Goal: Information Seeking & Learning: Learn about a topic

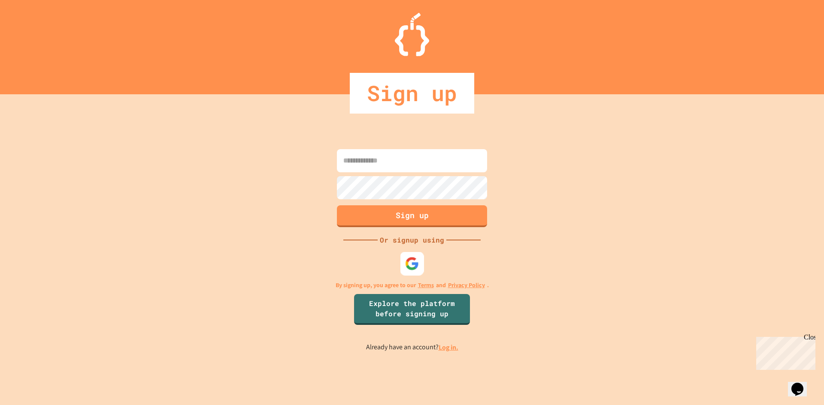
click at [417, 255] on div at bounding box center [412, 264] width 24 height 24
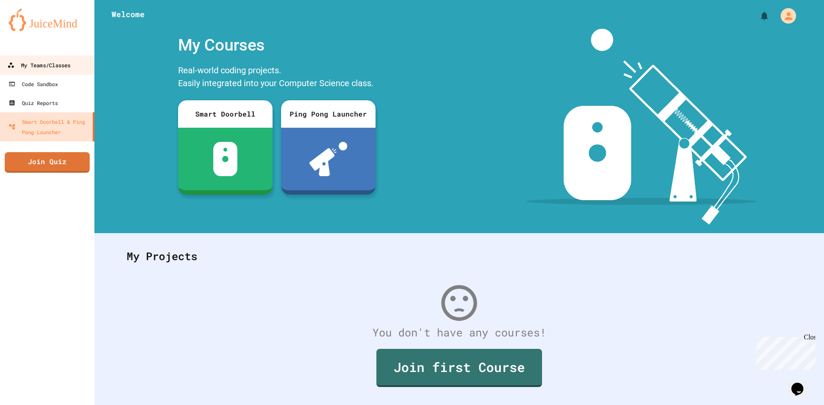
click at [48, 70] on div "My Teams/Classes" at bounding box center [38, 65] width 63 height 11
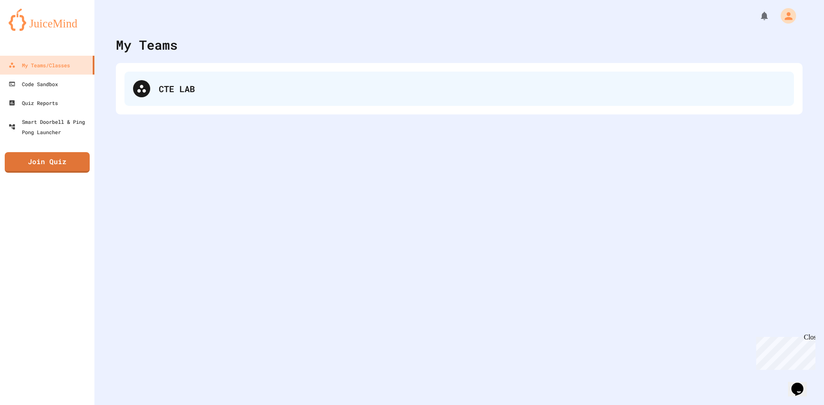
click at [176, 98] on div "CTE LAB" at bounding box center [458, 89] width 669 height 34
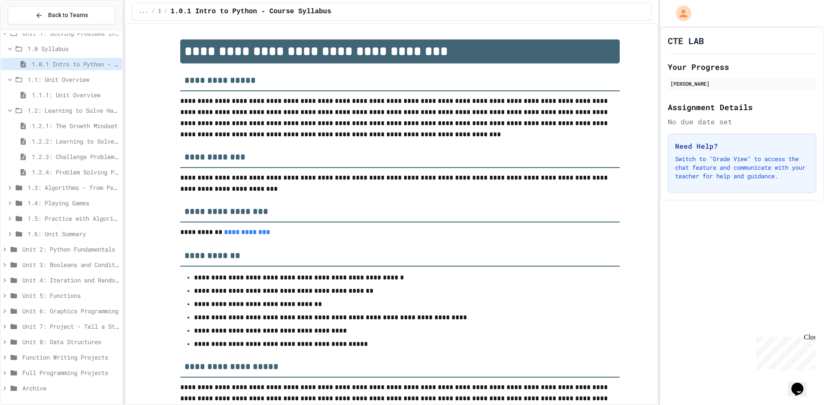
click at [93, 174] on span "1.2.4: Problem Solving Practice" at bounding box center [75, 172] width 87 height 9
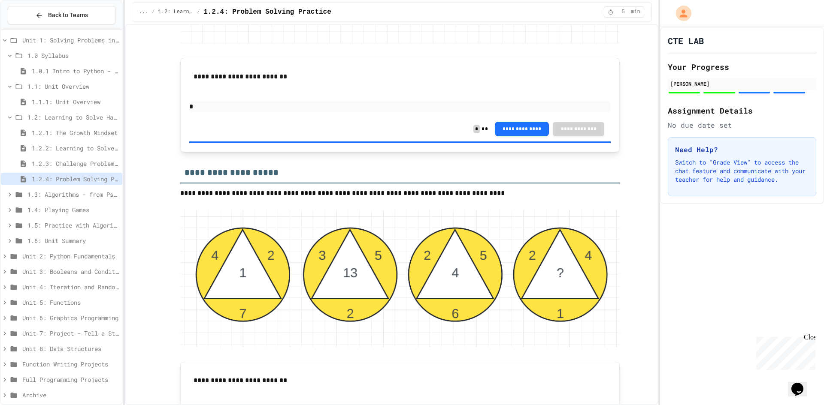
scroll to position [1459, 0]
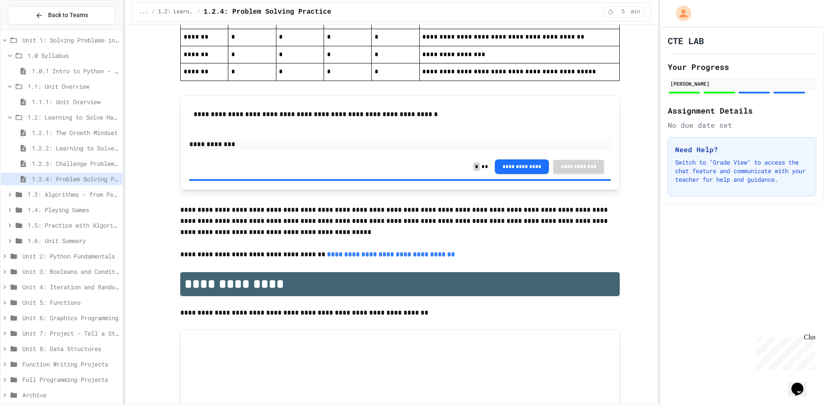
scroll to position [1961, 0]
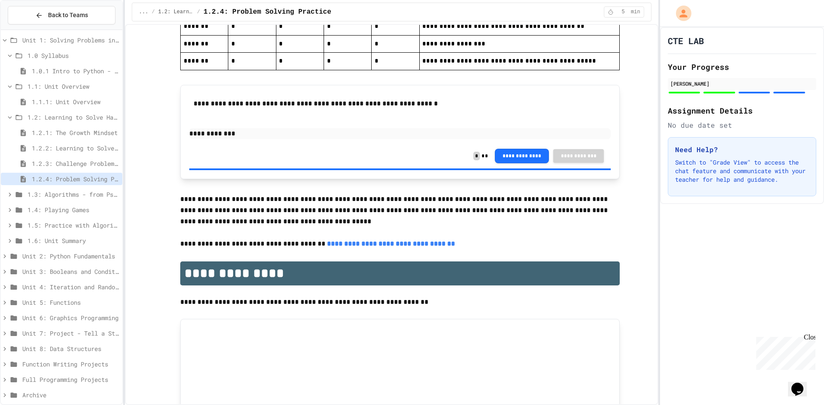
drag, startPoint x: 235, startPoint y: 332, endPoint x: 242, endPoint y: 336, distance: 8.6
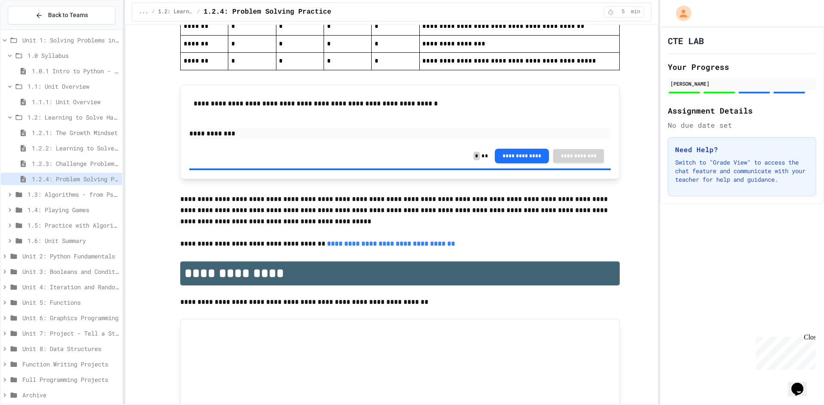
drag, startPoint x: 238, startPoint y: 331, endPoint x: 240, endPoint y: 338, distance: 7.7
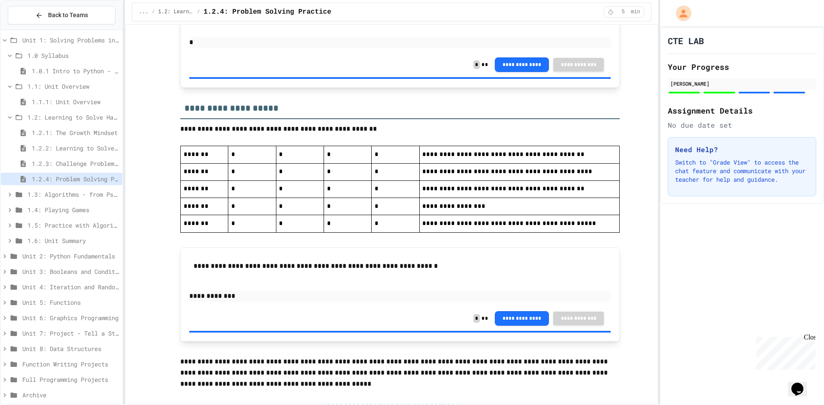
scroll to position [1789, 0]
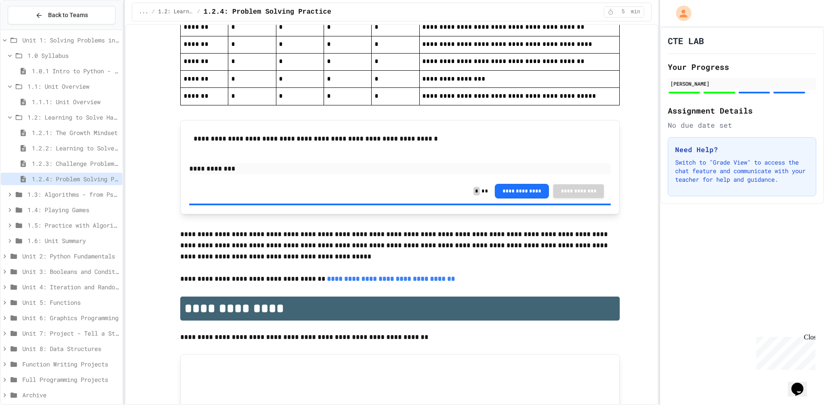
scroll to position [1961, 0]
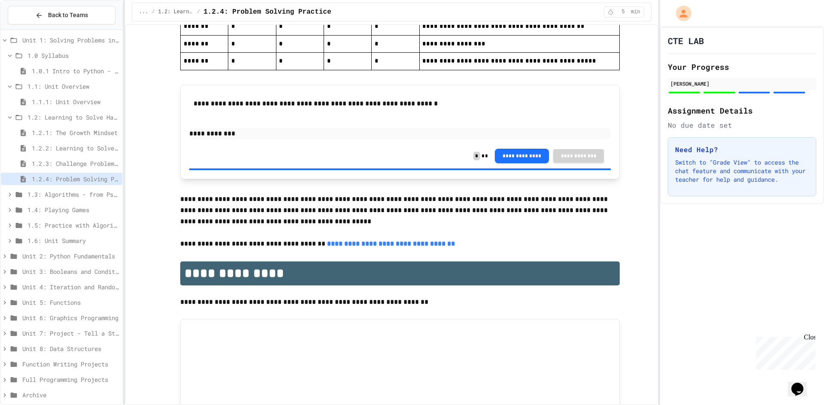
drag, startPoint x: 652, startPoint y: 213, endPoint x: 650, endPoint y: 224, distance: 10.4
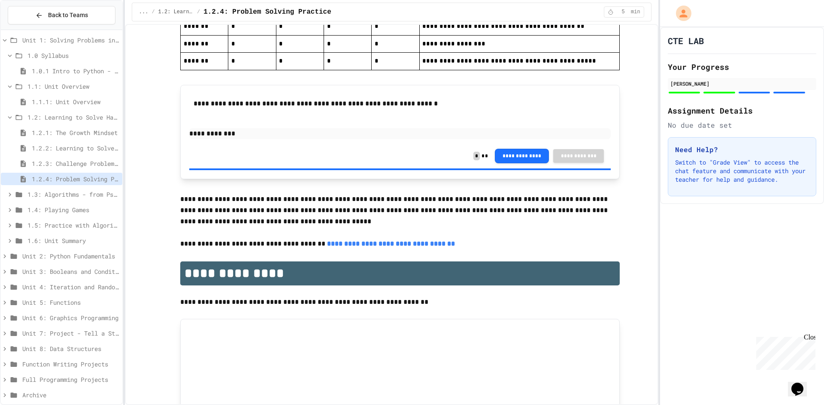
click at [86, 191] on div "1.3: Algorithms - from Pseudocode to Flowcharts" at bounding box center [61, 194] width 121 height 12
click at [68, 191] on span "1.3: Algorithms - from Pseudocode to Flowcharts" at bounding box center [72, 194] width 91 height 9
drag, startPoint x: 69, startPoint y: 311, endPoint x: 108, endPoint y: 356, distance: 59.3
click at [98, 357] on div "Unit 1: Solving Problems in Computer Science 1.0 Syllabus 1.0.1 Intro to Python…" at bounding box center [61, 219] width 121 height 378
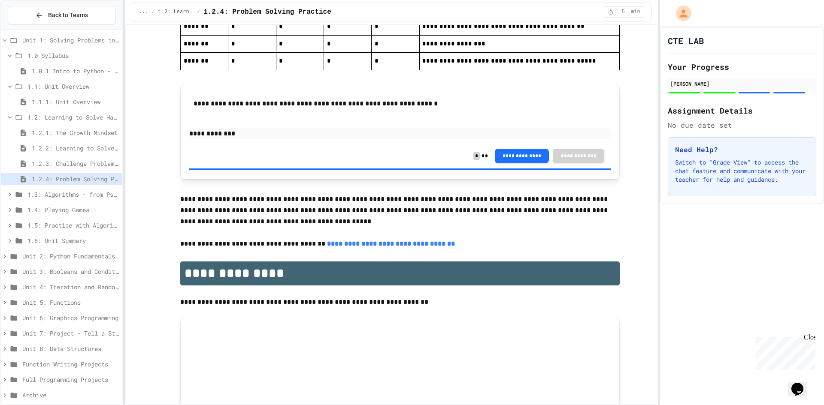
click at [37, 192] on span "1.3: Algorithms - from Pseudocode to Flowcharts" at bounding box center [72, 194] width 91 height 9
click at [42, 203] on div "1.3: Algorithms - from Pseudocode to Flowcharts" at bounding box center [61, 195] width 121 height 15
click at [41, 206] on span "1.3.1: The Power of Algorithms" at bounding box center [75, 210] width 87 height 9
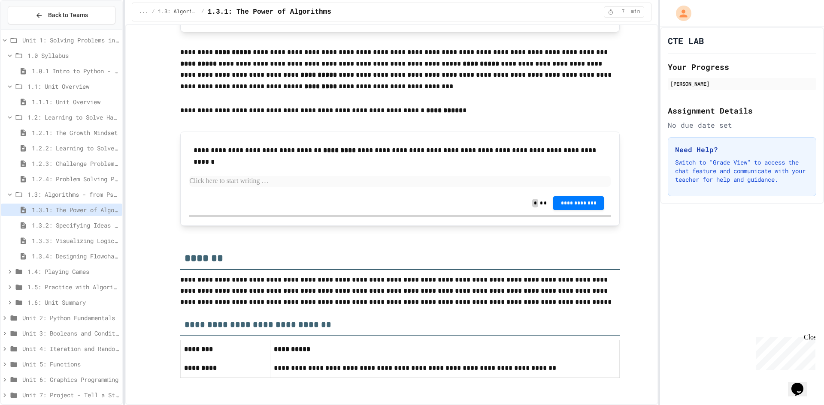
scroll to position [1571, 0]
